Goal: Task Accomplishment & Management: Use online tool/utility

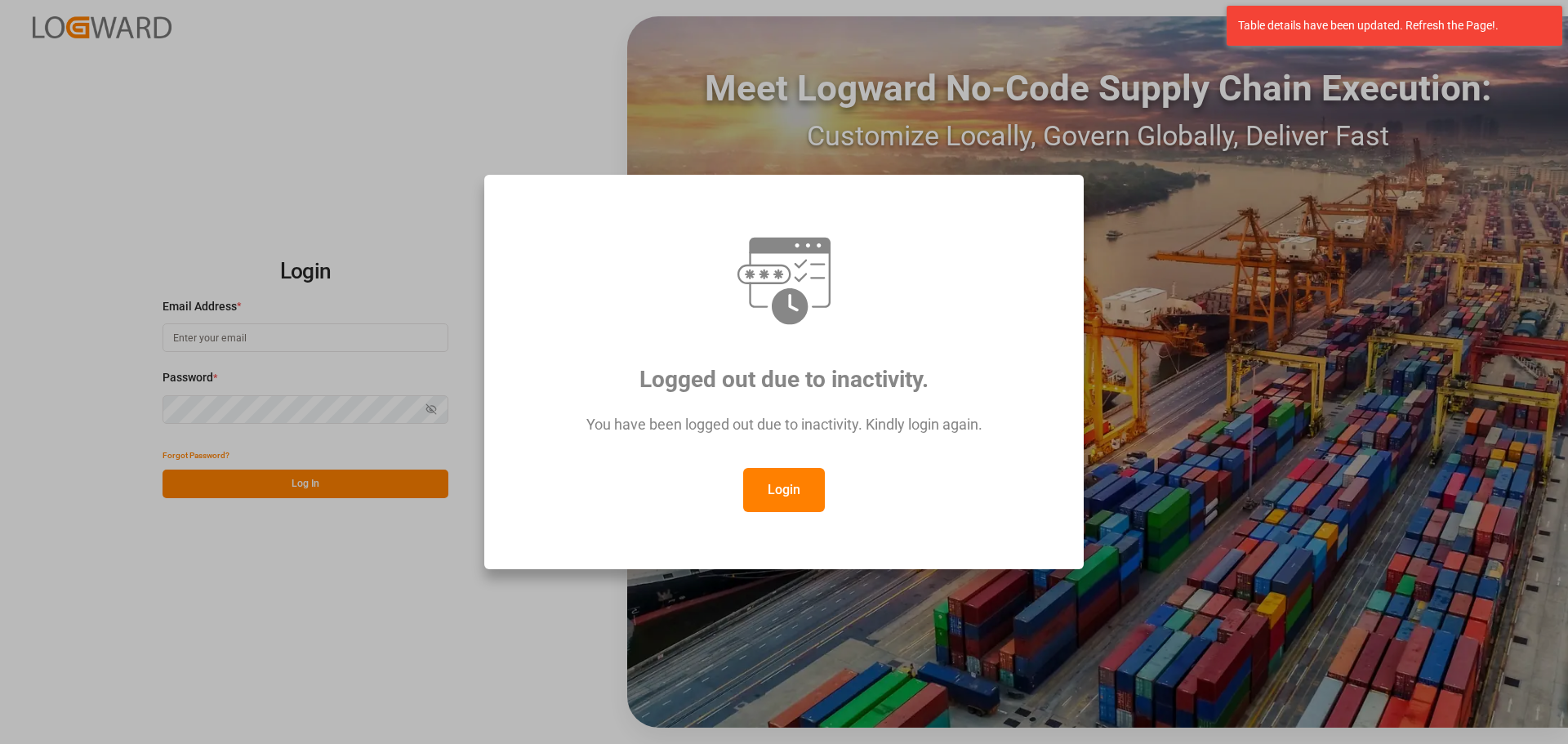
click at [788, 476] on button "Login" at bounding box center [784, 490] width 82 height 44
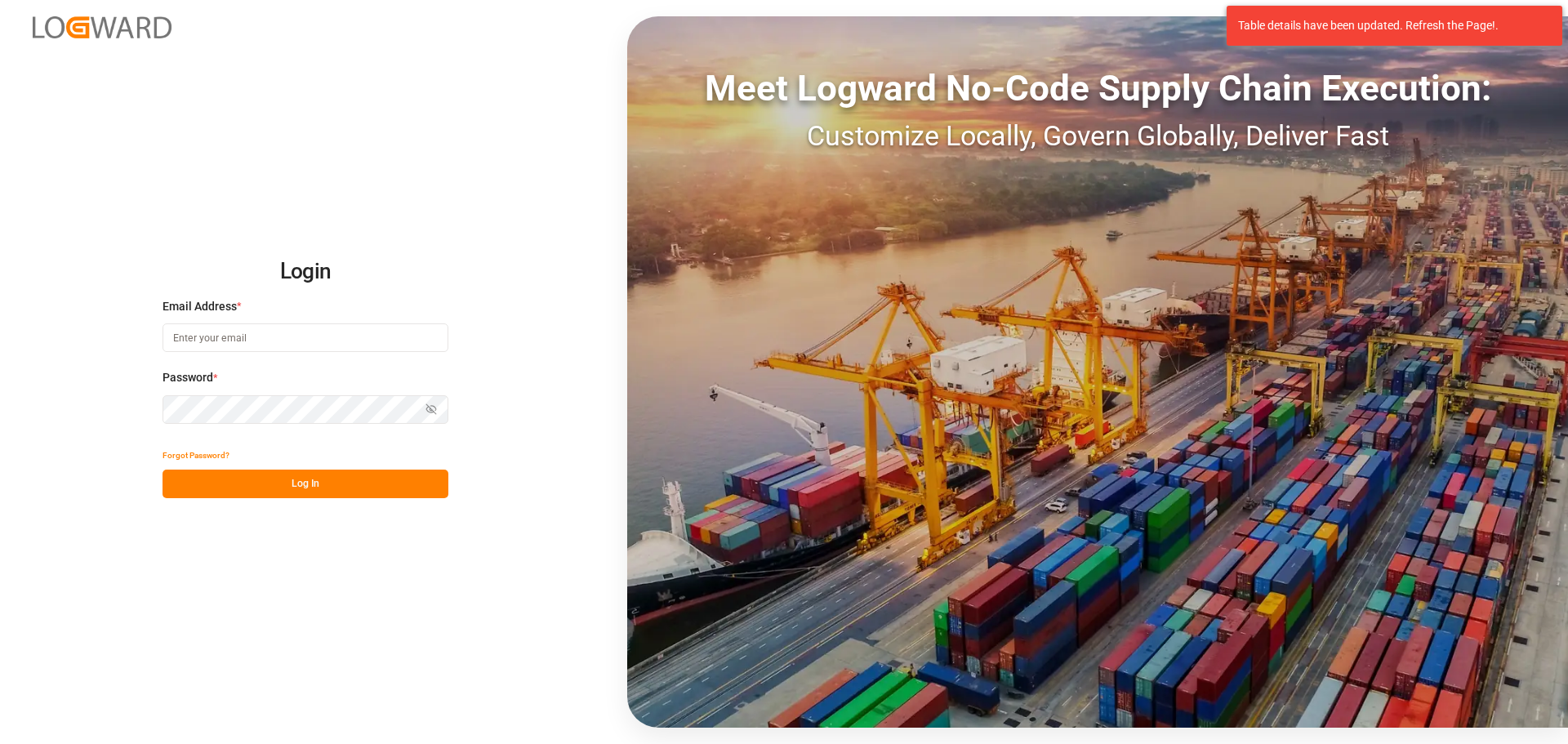
click at [290, 340] on input at bounding box center [305, 337] width 285 height 28
click at [276, 336] on input at bounding box center [305, 337] width 285 height 28
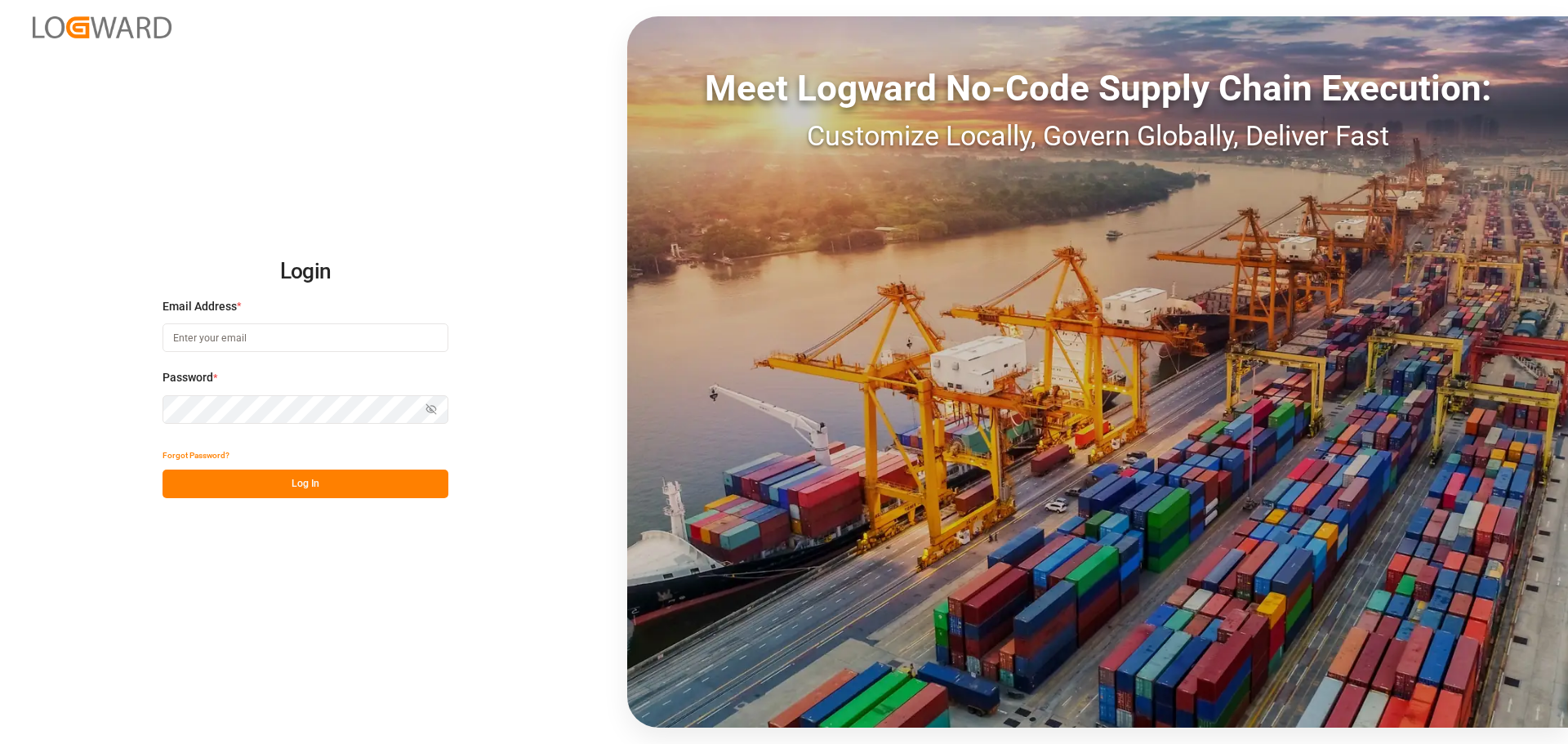
click at [0, 743] on div at bounding box center [0, 744] width 0 height 0
type input "[PERSON_NAME][EMAIL_ADDRESS][DOMAIN_NAME]"
click at [295, 486] on button "Log In" at bounding box center [305, 483] width 285 height 28
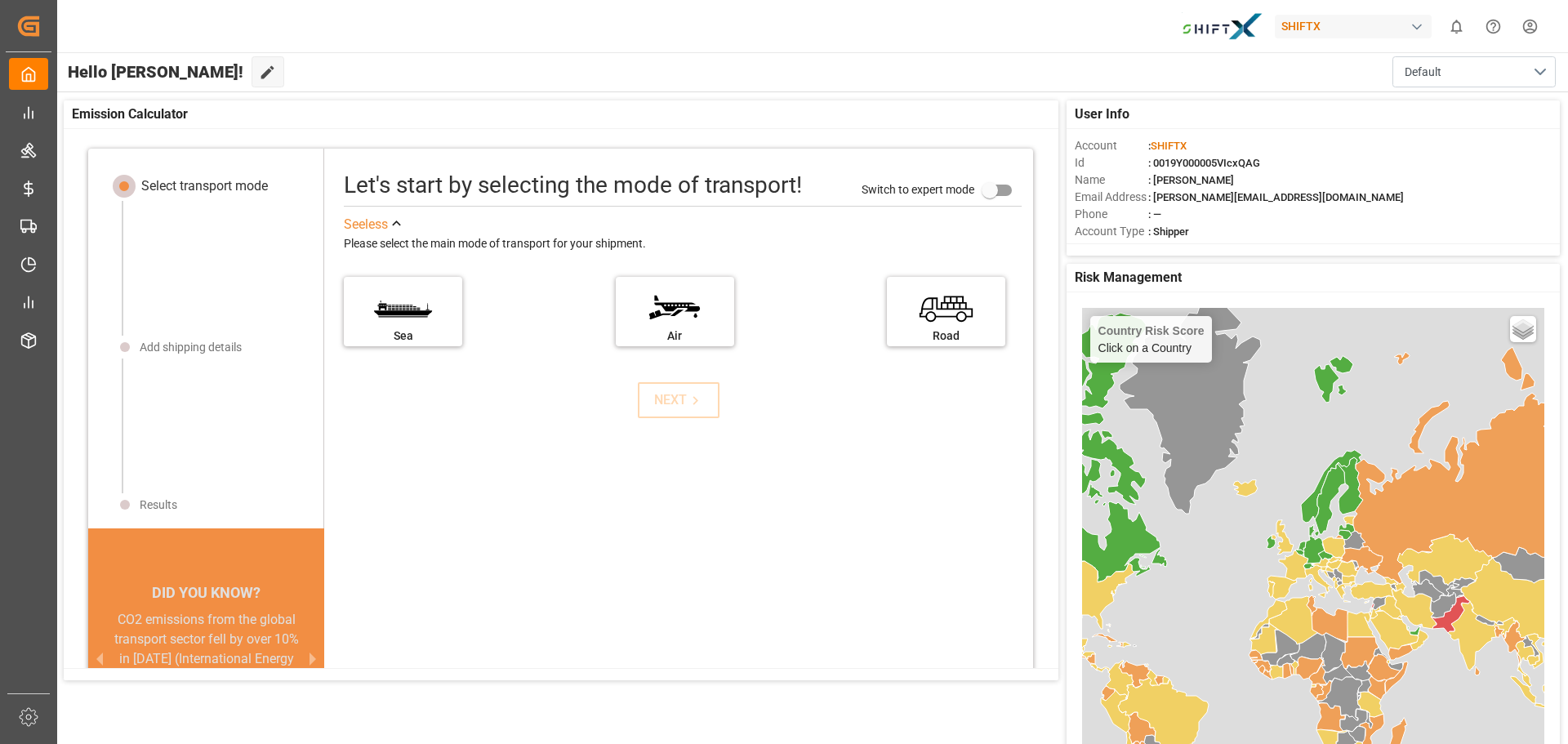
click at [434, 380] on div "See less Please select the main mode of transport for your shipment. Sea Air Ro…" at bounding box center [678, 296] width 702 height 171
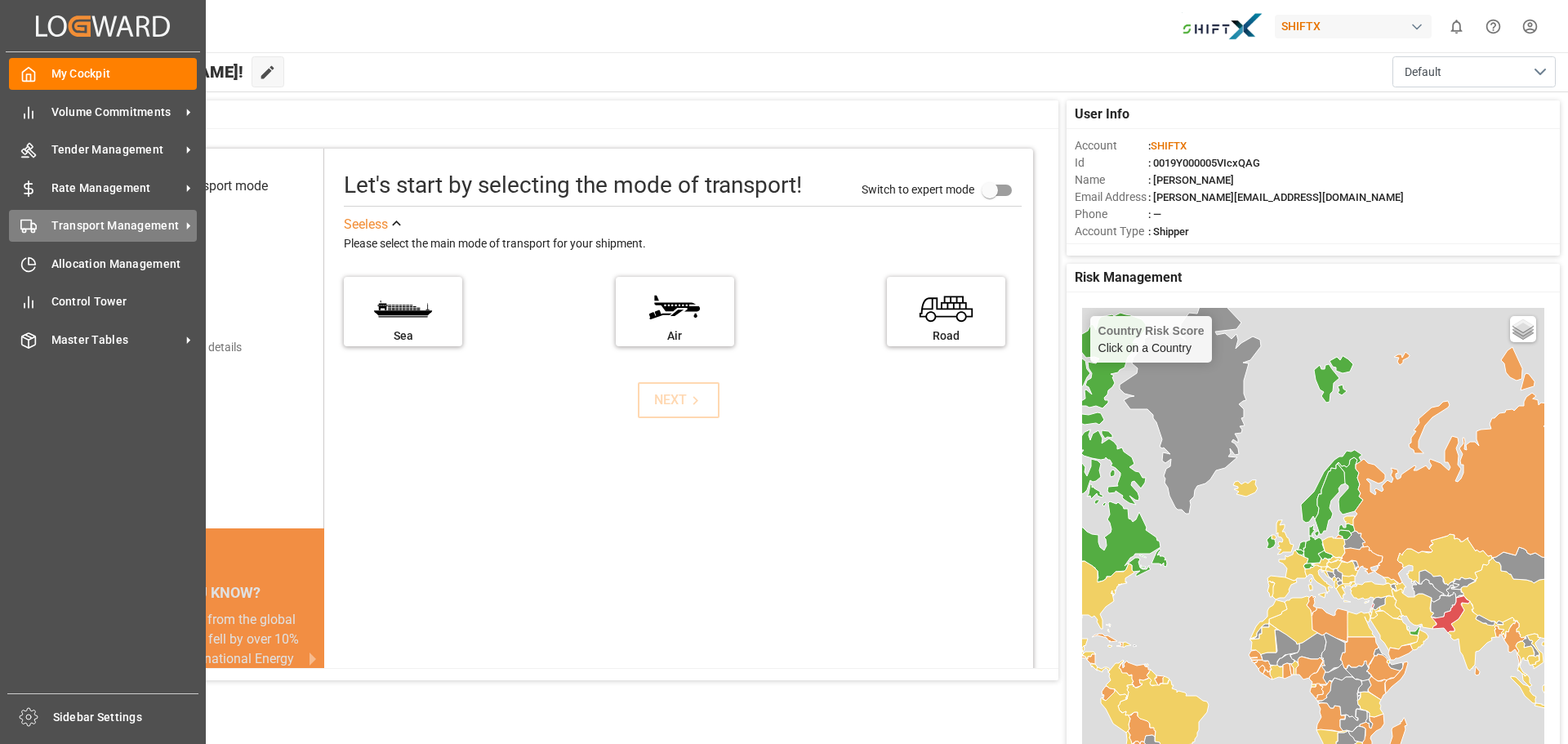
click at [92, 223] on span "Transport Management" at bounding box center [116, 226] width 129 height 18
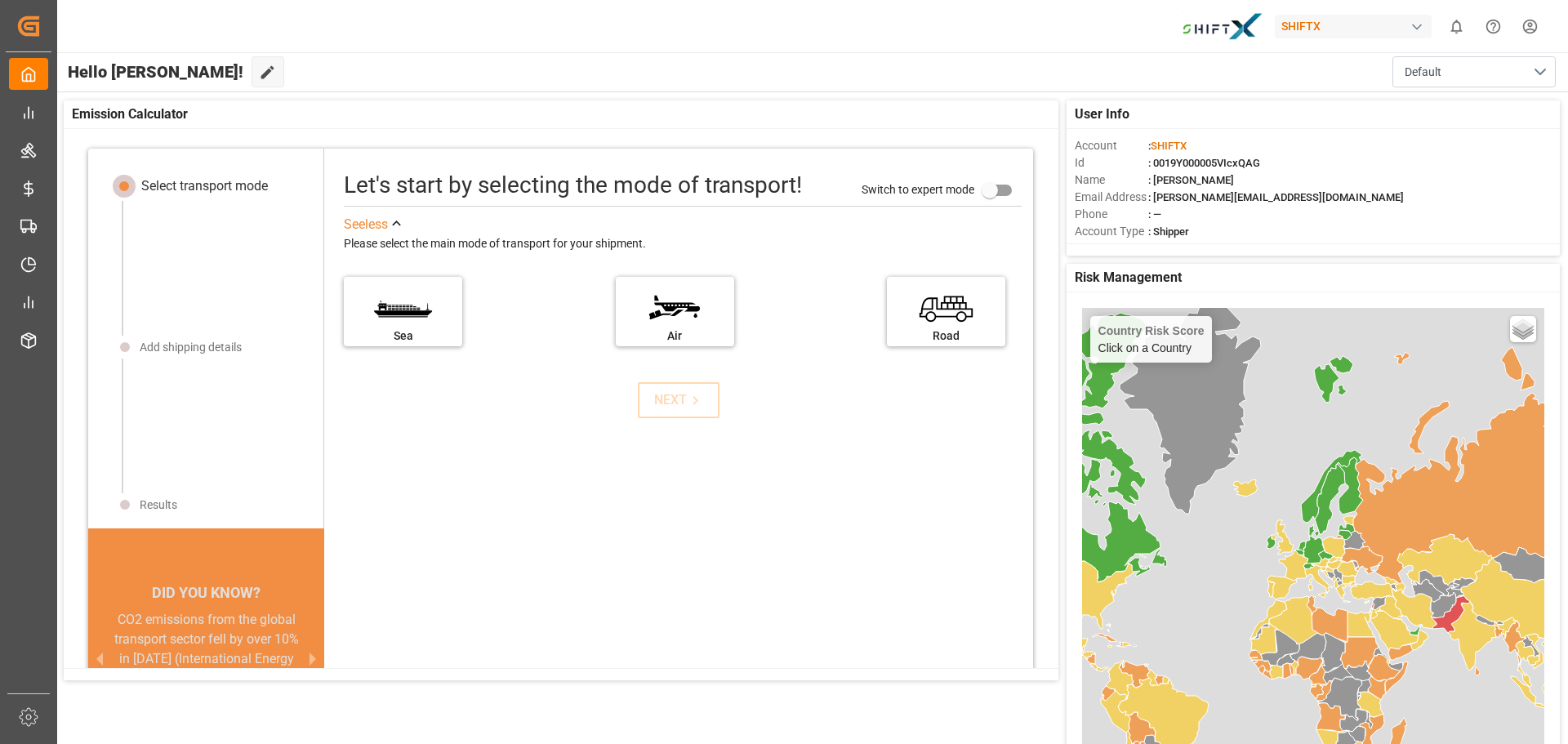
click at [503, 68] on div "Hello Pascal! Edit Cockpit Default" at bounding box center [811, 71] width 1512 height 39
click at [283, 93] on div "User Info Account : SHIFTX Id : 0019Y000005VIcxQAG Name : Pascal Baues Email Ad…" at bounding box center [811, 471] width 1512 height 760
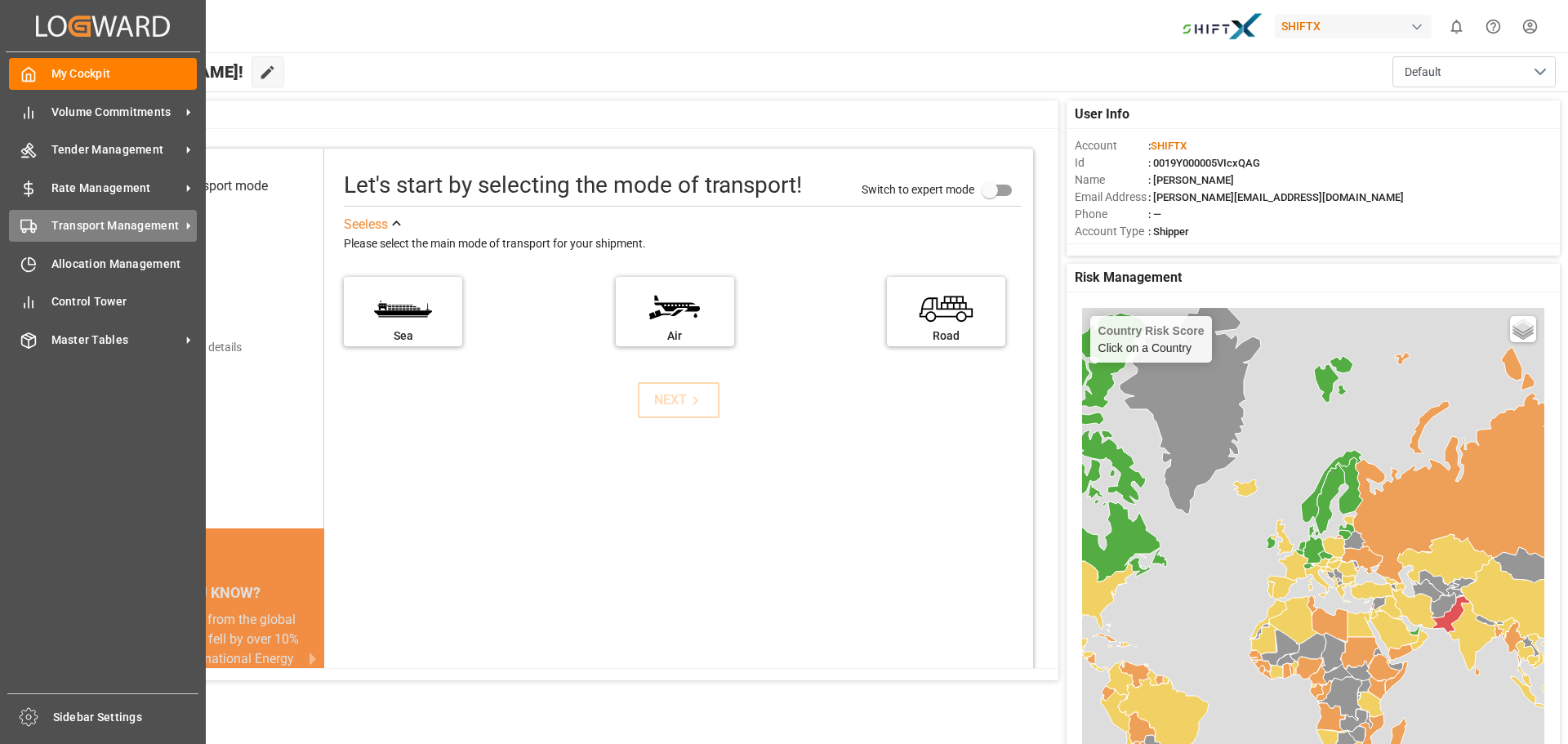
click at [61, 240] on div "Transport Management Transport Management" at bounding box center [103, 226] width 188 height 32
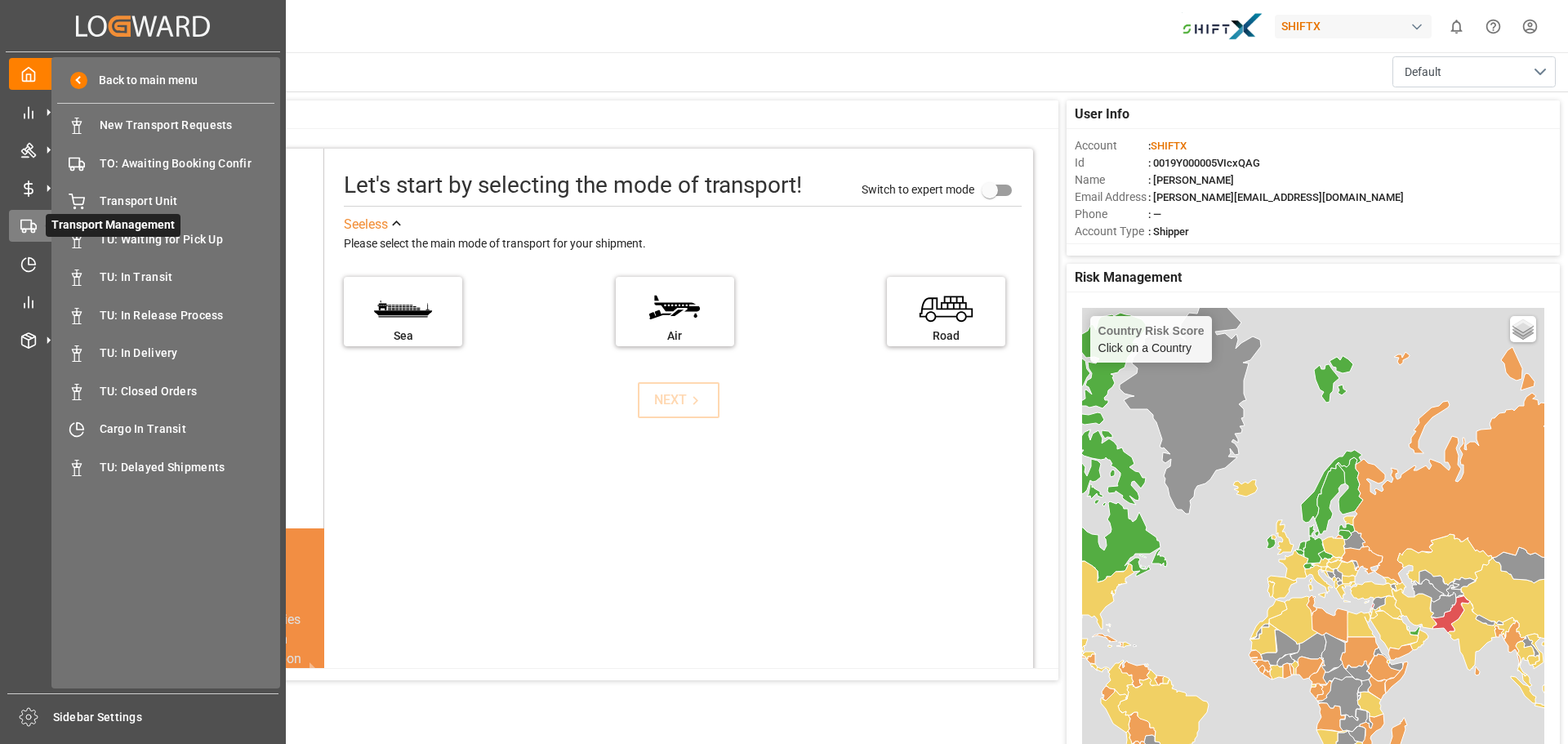
click at [30, 223] on icon at bounding box center [28, 226] width 17 height 17
click at [150, 139] on div "New Transport Requests New Transport Requests" at bounding box center [165, 125] width 217 height 32
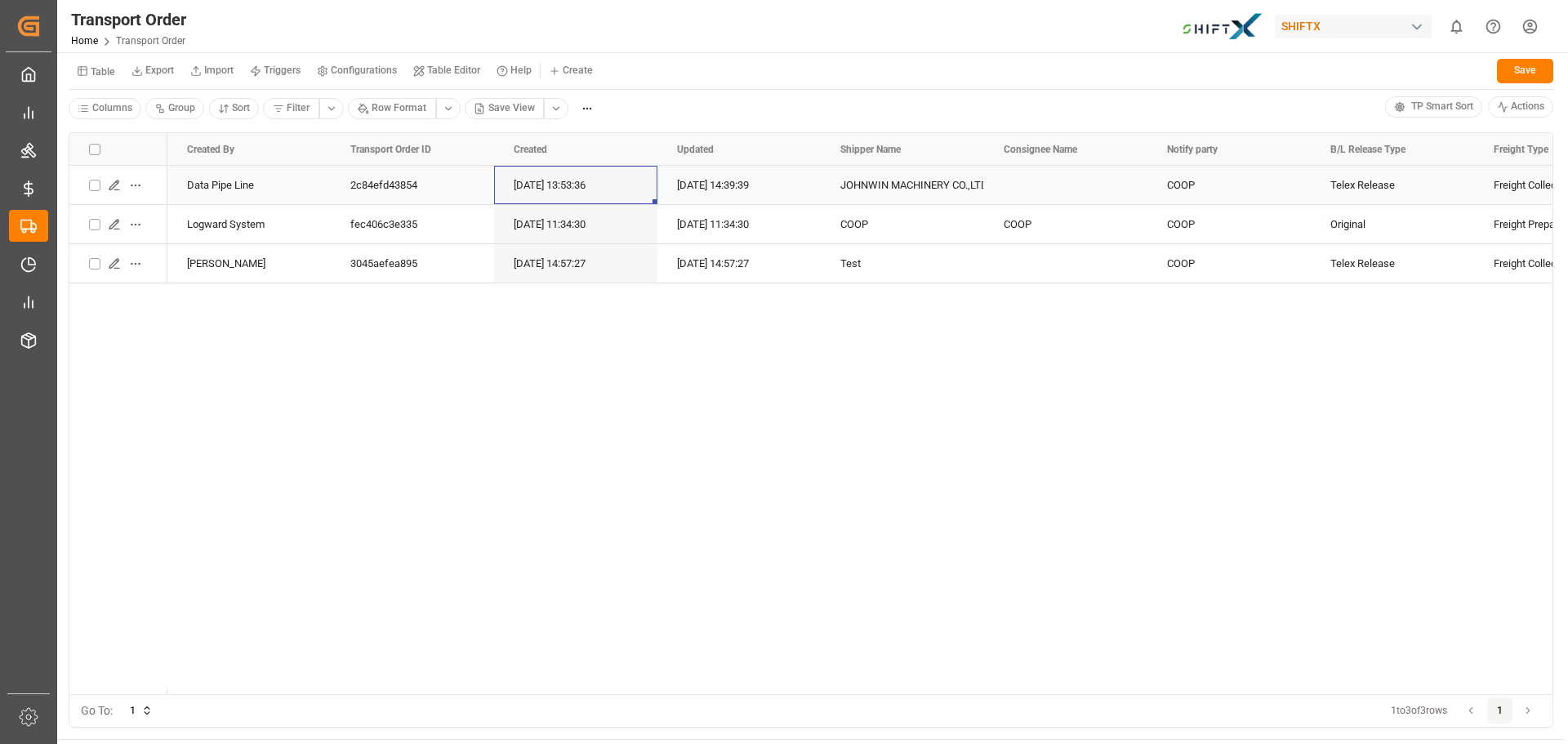
click at [649, 191] on div "[DATE] 13:53:36" at bounding box center [575, 185] width 163 height 38
click at [266, 186] on div "Data Pipe Line" at bounding box center [248, 185] width 163 height 38
click at [117, 186] on icon "Press SPACE to select this row." at bounding box center [113, 185] width 13 height 13
click at [392, 346] on div "Data Pipe Line 2c84efd43854 15.09.2025 13:53:36 15.09.2025 14:39:39 JOHNWIN MAC…" at bounding box center [859, 430] width 1385 height 529
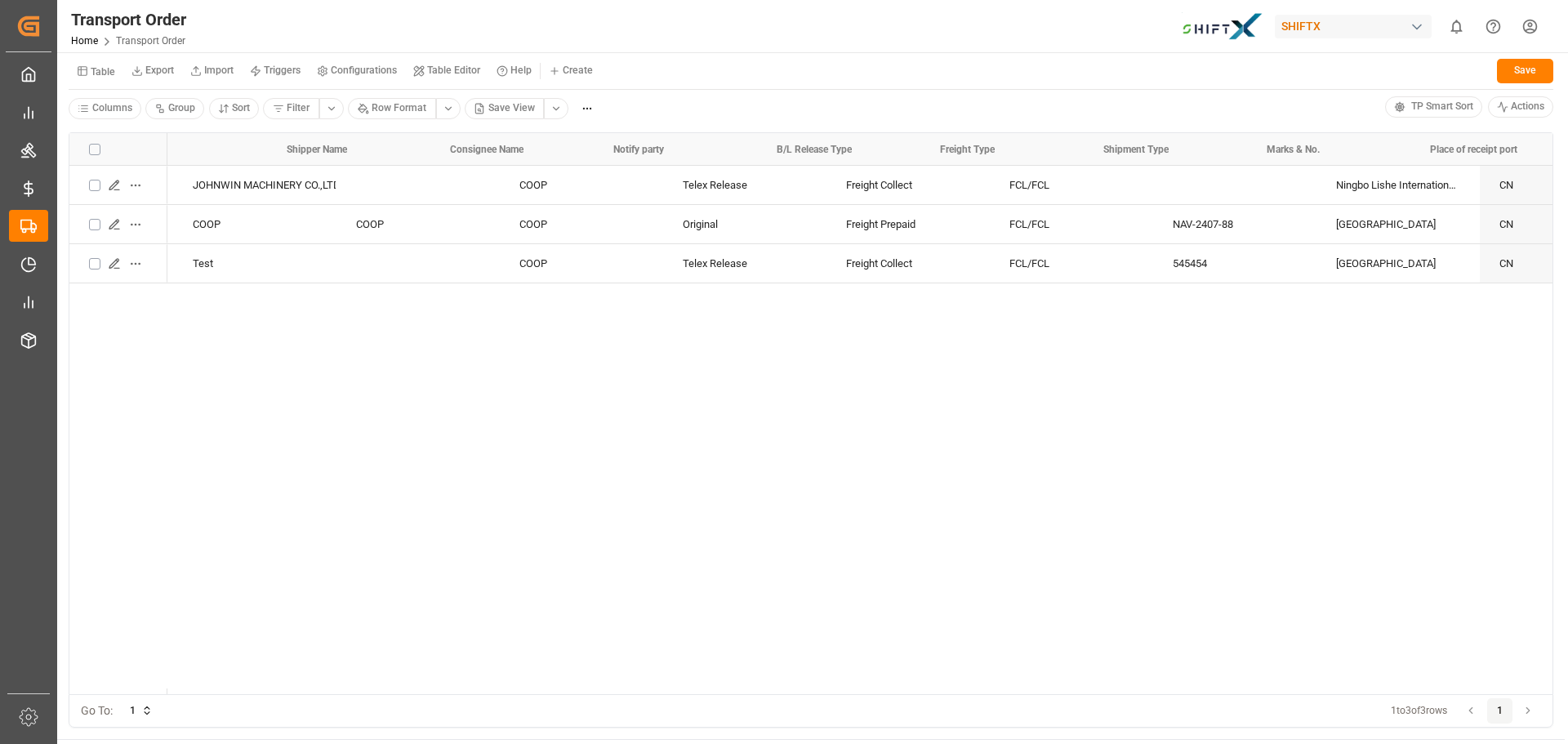
scroll to position [0, 868]
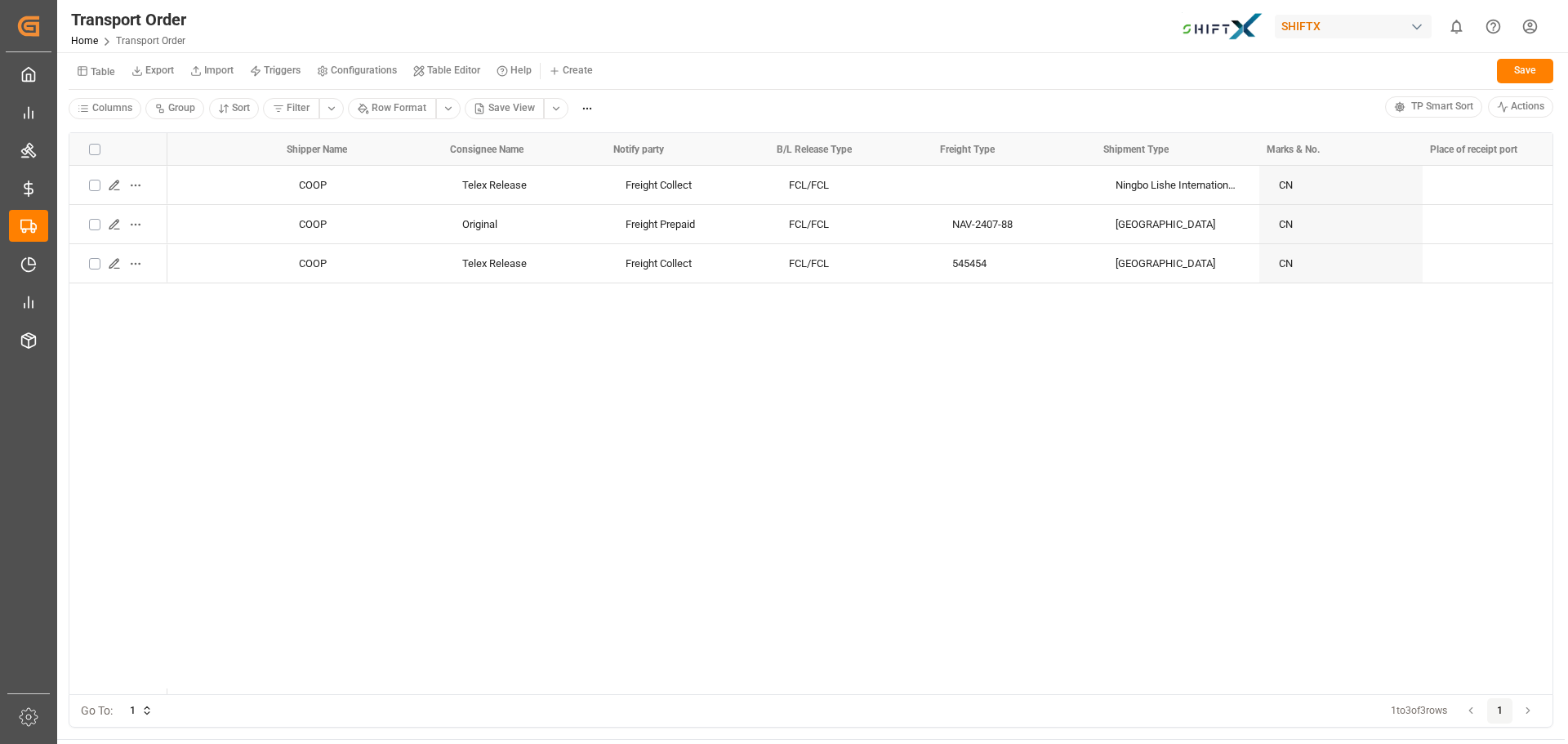
drag, startPoint x: 1448, startPoint y: 310, endPoint x: 1567, endPoint y: 303, distance: 119.2
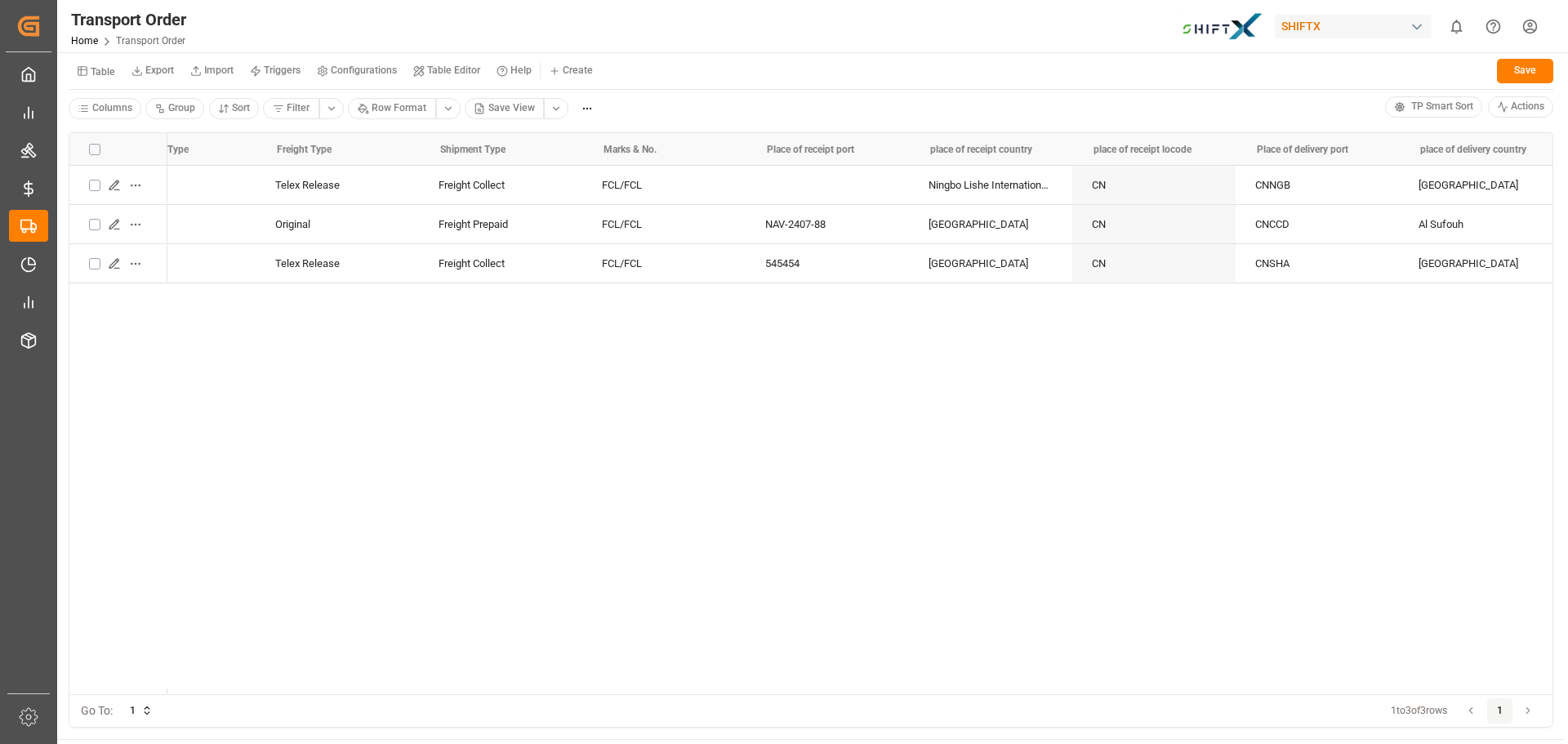
scroll to position [0, 1286]
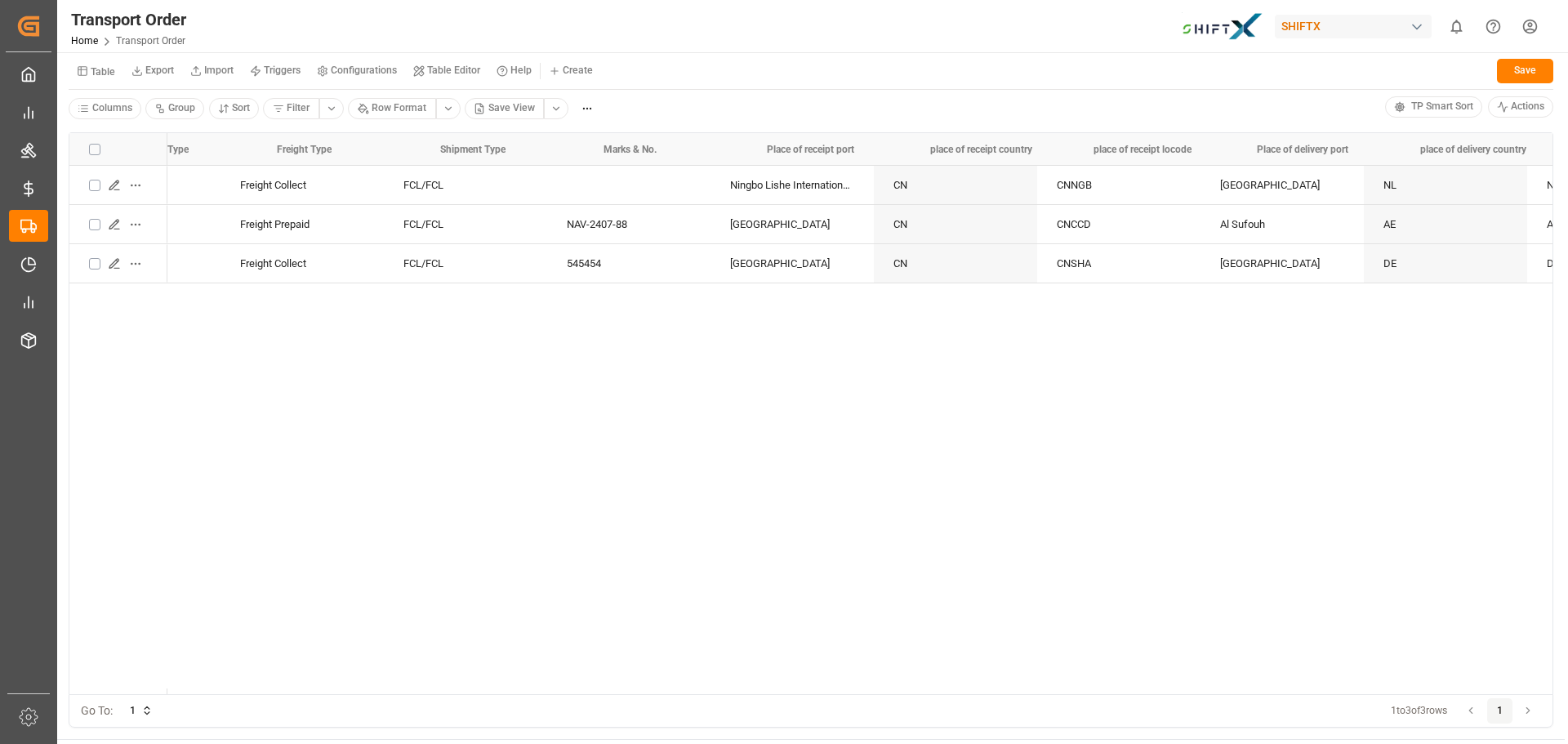
drag, startPoint x: 889, startPoint y: 362, endPoint x: 992, endPoint y: 358, distance: 103.1
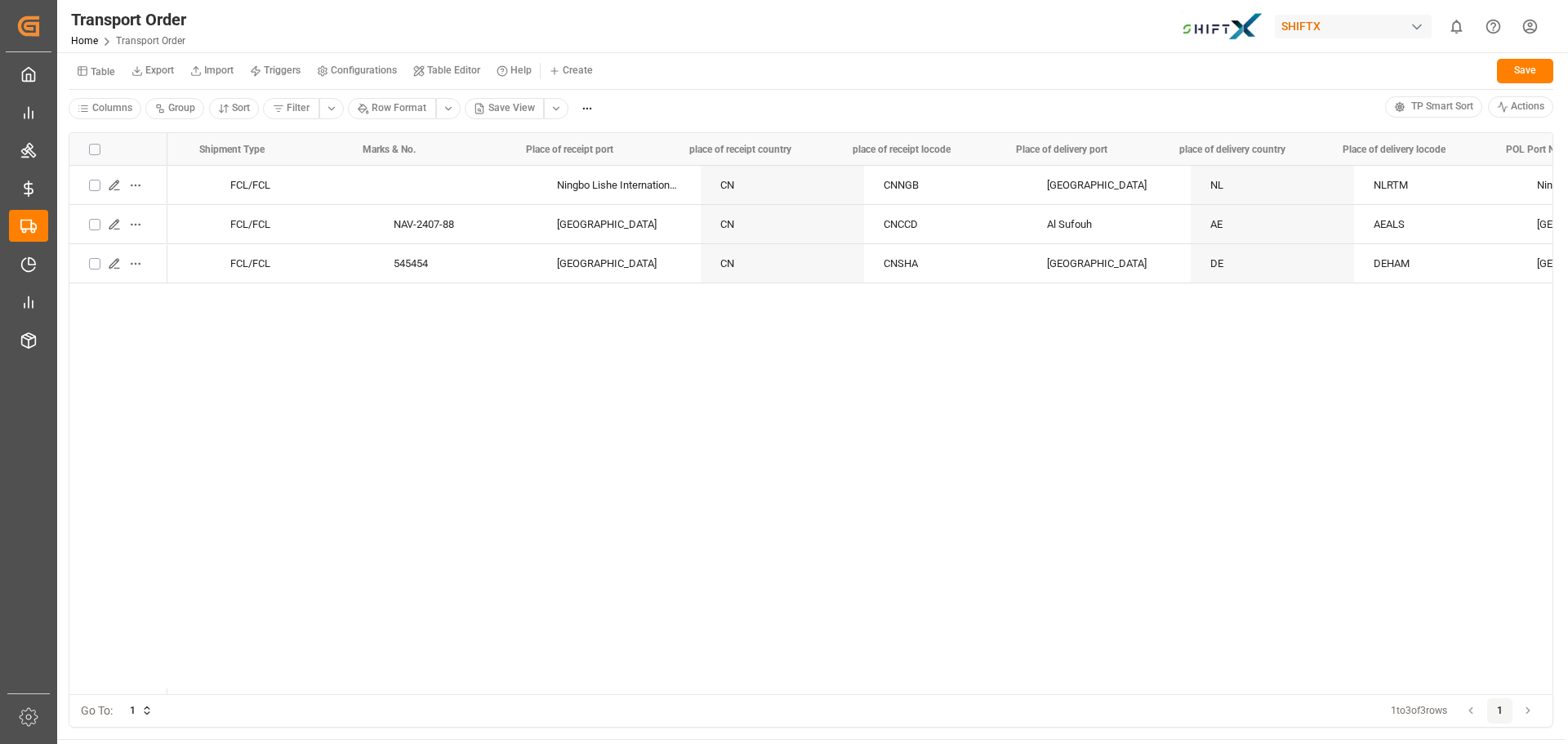
scroll to position [0, 1503]
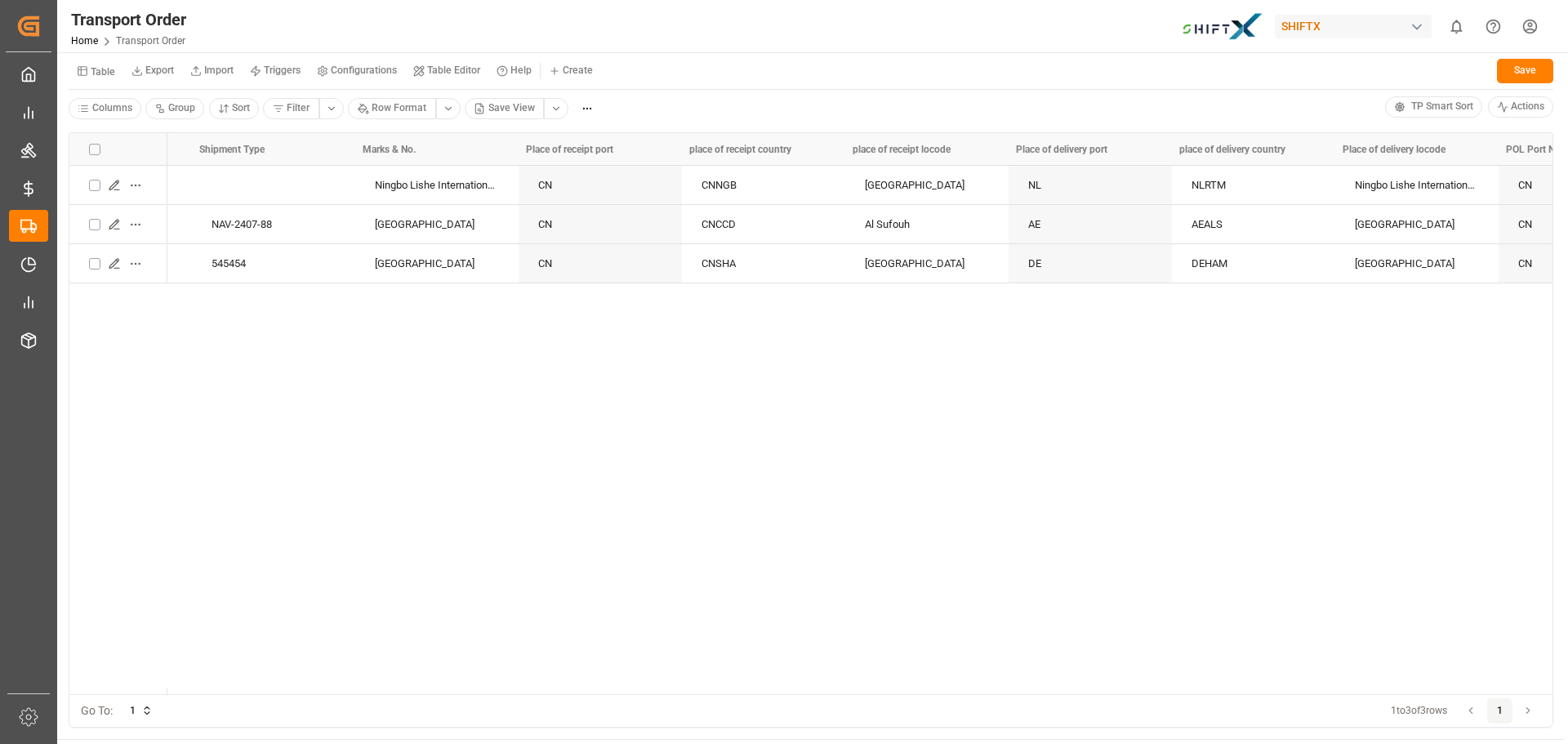
drag, startPoint x: 1065, startPoint y: 350, endPoint x: 1134, endPoint y: 350, distance: 69.0
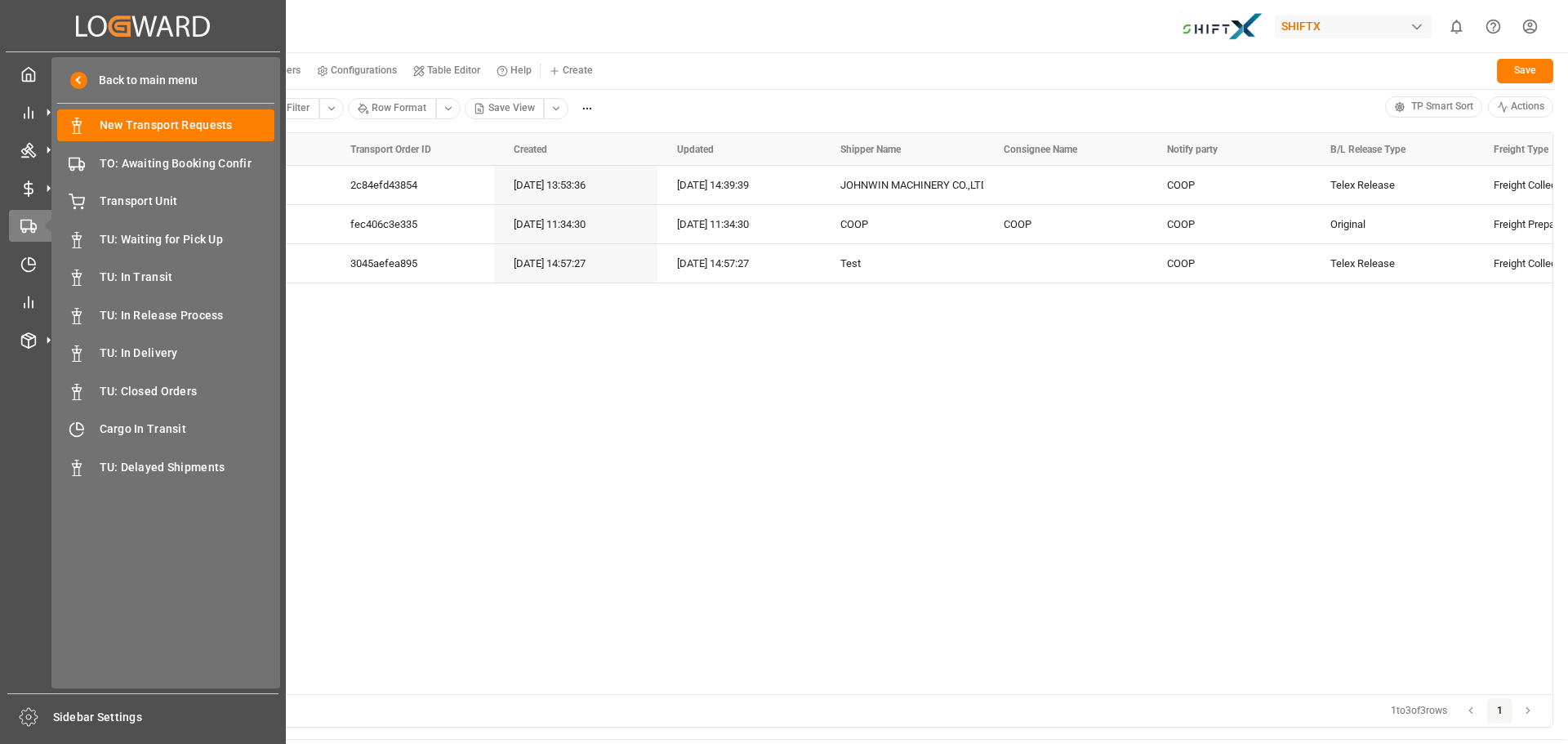
drag, startPoint x: 1368, startPoint y: 347, endPoint x: 6, endPoint y: 416, distance: 1363.7
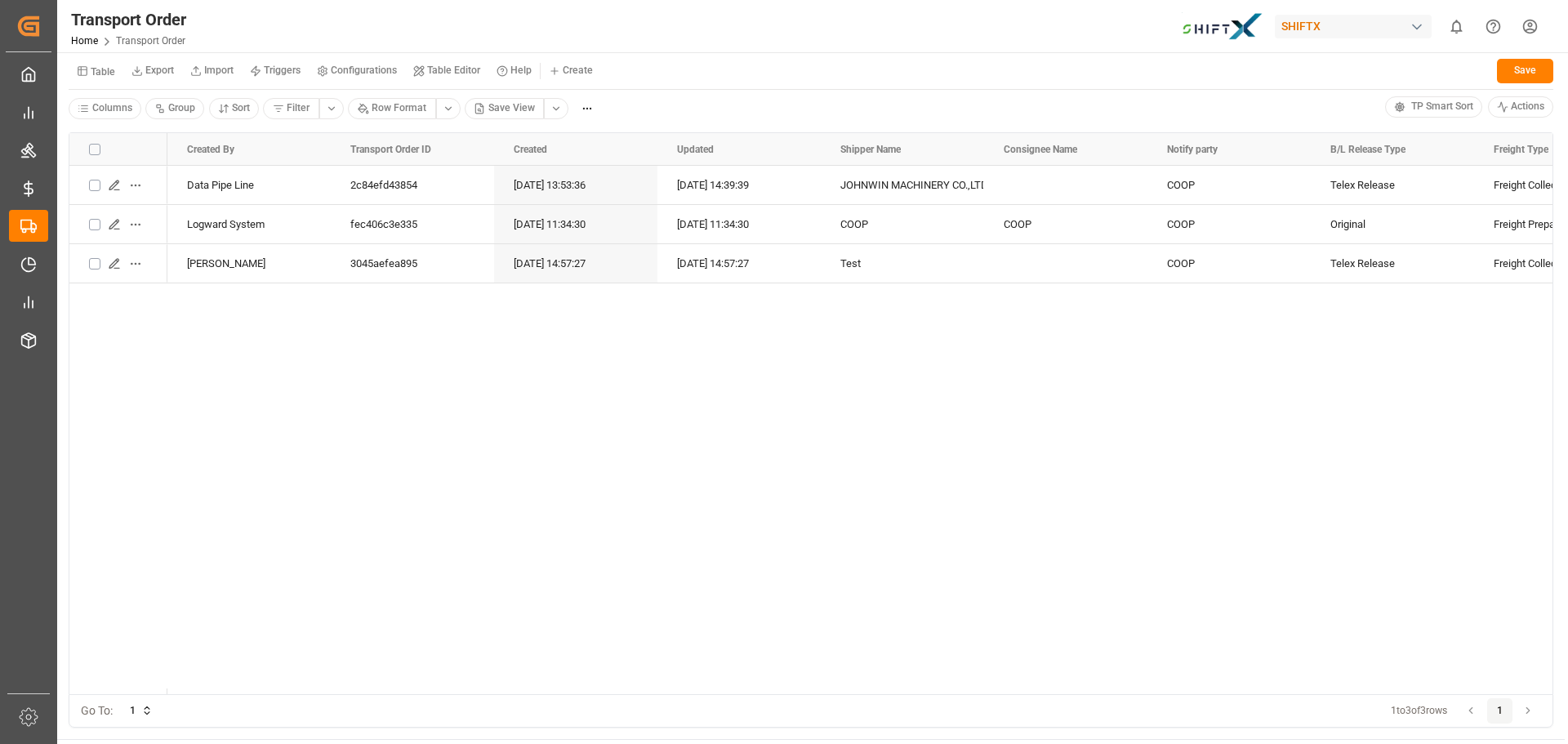
click at [501, 400] on div "FCL/FCL Freight Collect Telex Release COOP Data Pipe Line 2c84efd43854 15.09.20…" at bounding box center [859, 430] width 1385 height 529
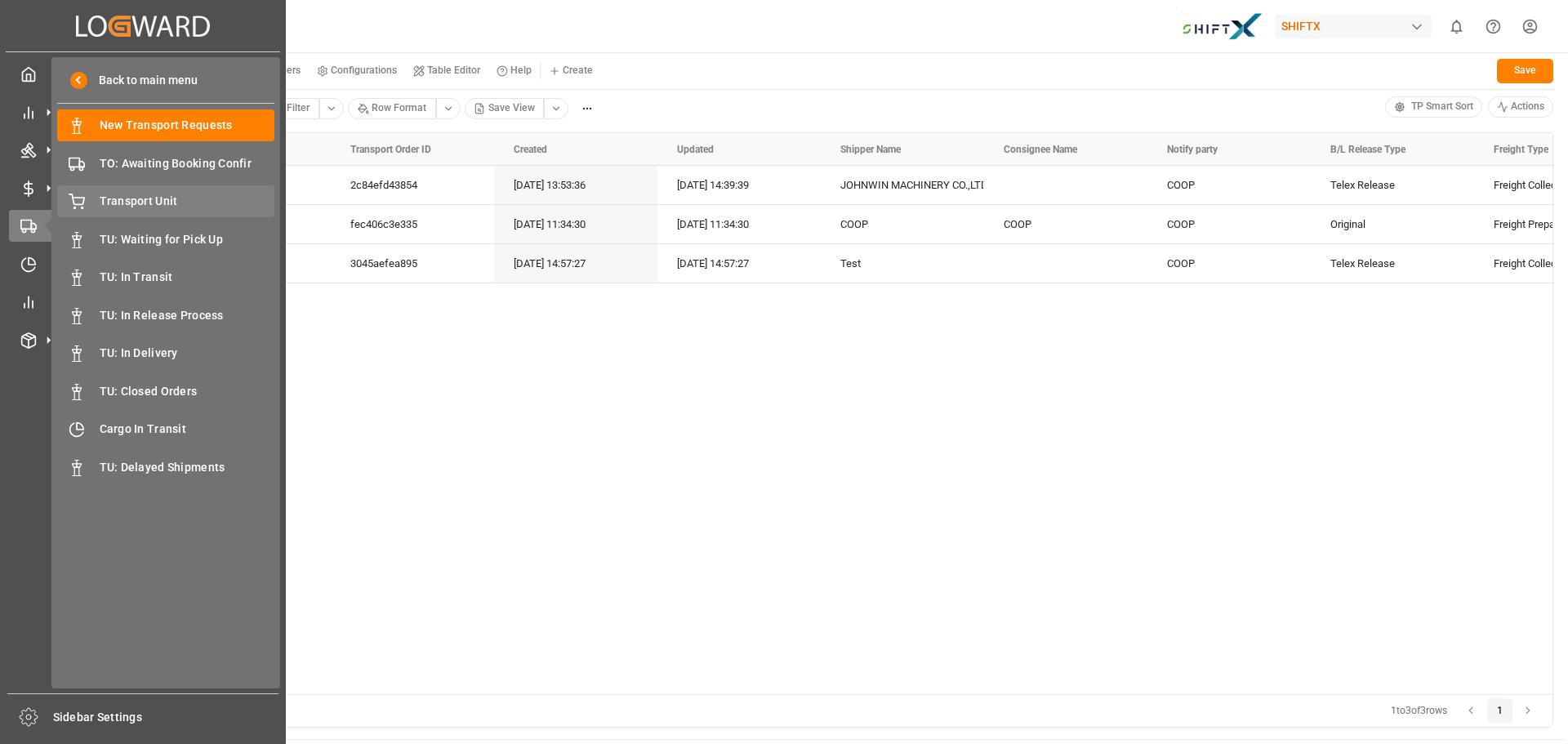
click at [142, 201] on span "Transport Unit" at bounding box center [188, 201] width 176 height 18
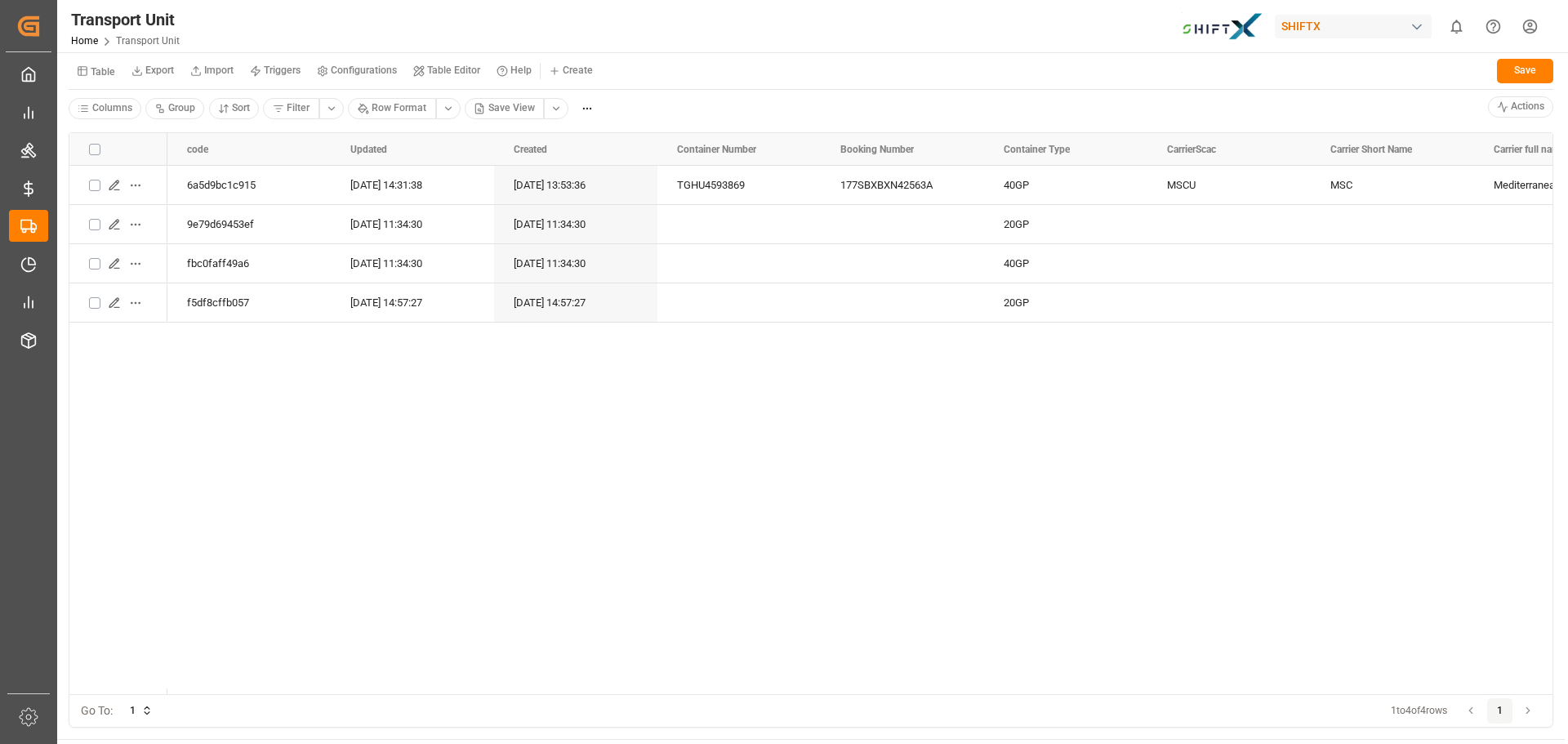
click at [596, 36] on div "Transport Unit Home Transport Unit SHIFTX 0 Notifications Only show unread All …" at bounding box center [806, 25] width 1522 height 52
click at [290, 411] on div "6a5d9bc1c915 15.09.2025 14:31:38 15.09.2025 13:53:36 TGHU4593869 177SBXBXN42563…" at bounding box center [859, 430] width 1385 height 529
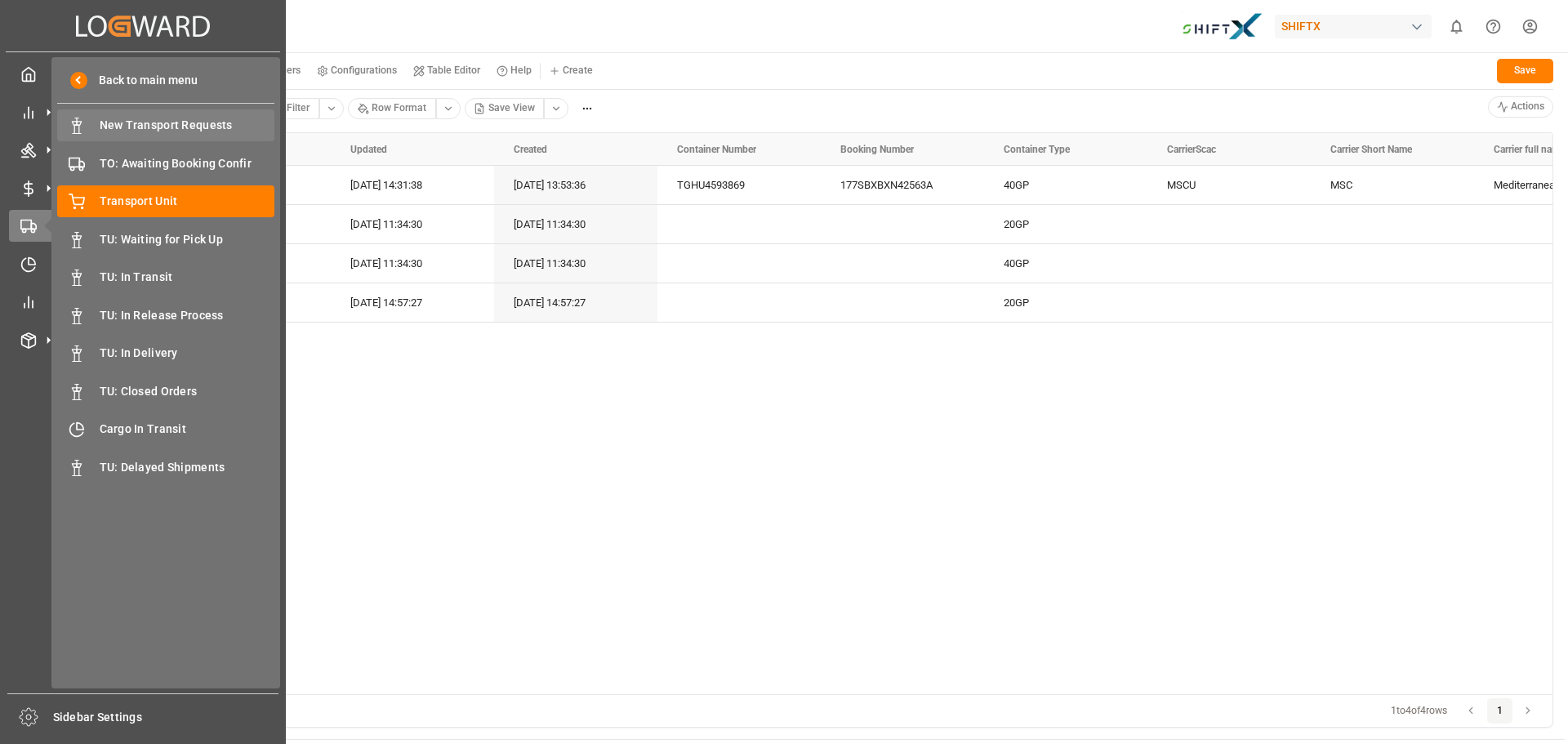
click at [137, 134] on span "New Transport Requests" at bounding box center [188, 125] width 176 height 18
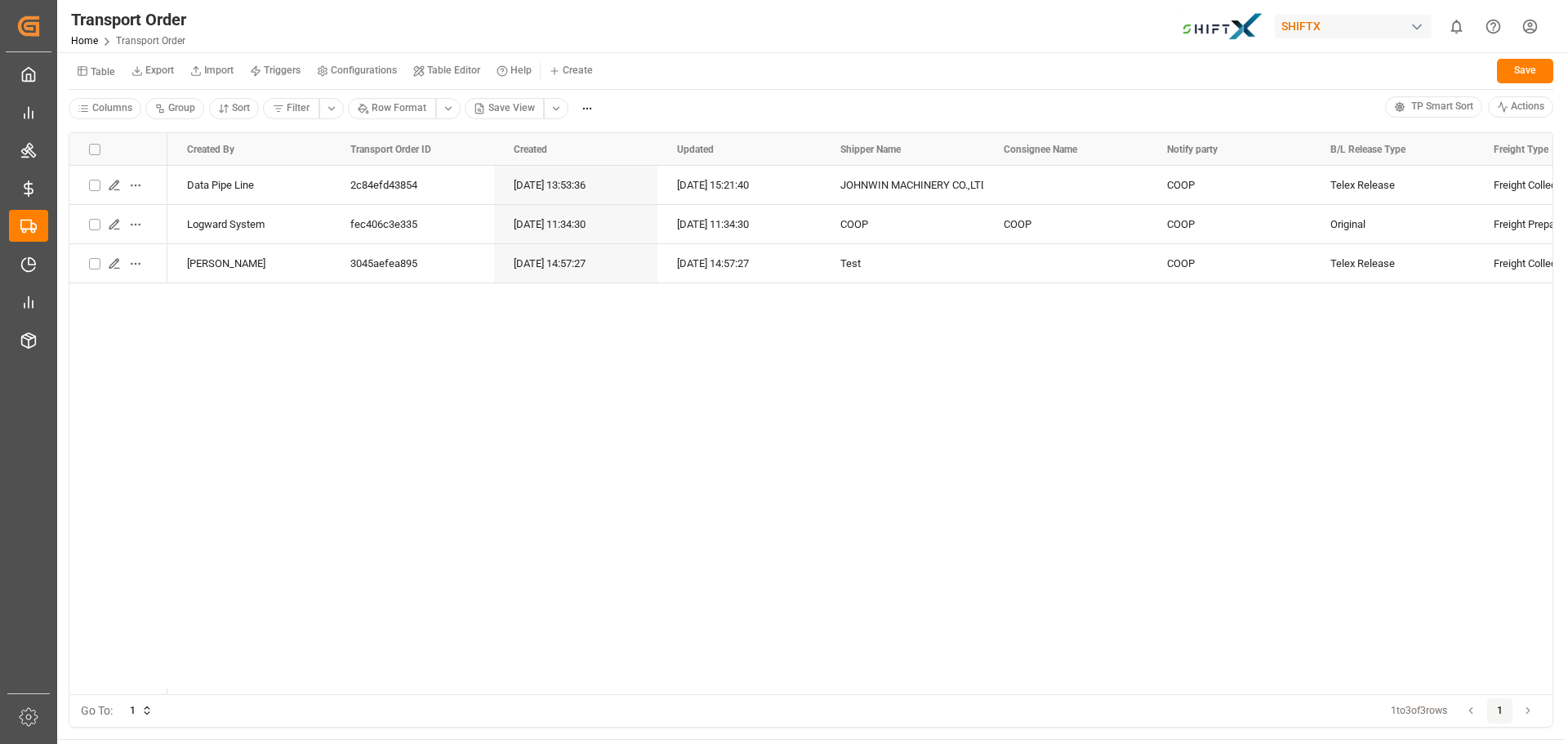
click at [773, 86] on div "Table Export Import Triggers Configurations Table Editor Help Create Save" at bounding box center [810, 73] width 1485 height 33
